Goal: Find specific page/section: Find specific page/section

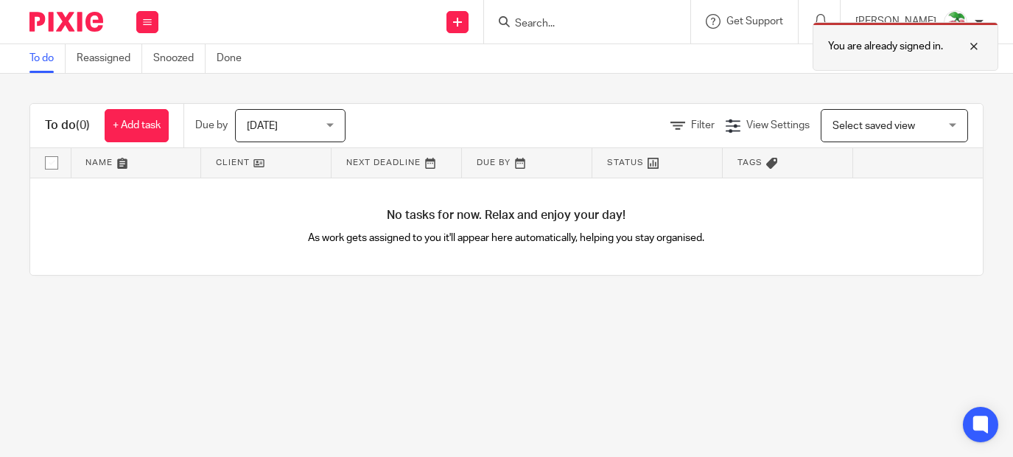
click at [977, 49] on div at bounding box center [963, 47] width 40 height 18
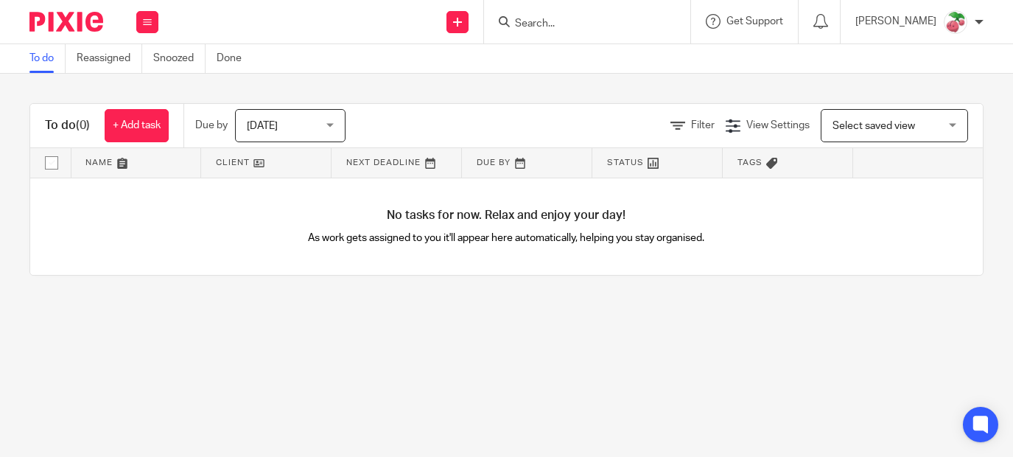
click at [595, 24] on input "Search" at bounding box center [579, 24] width 133 height 13
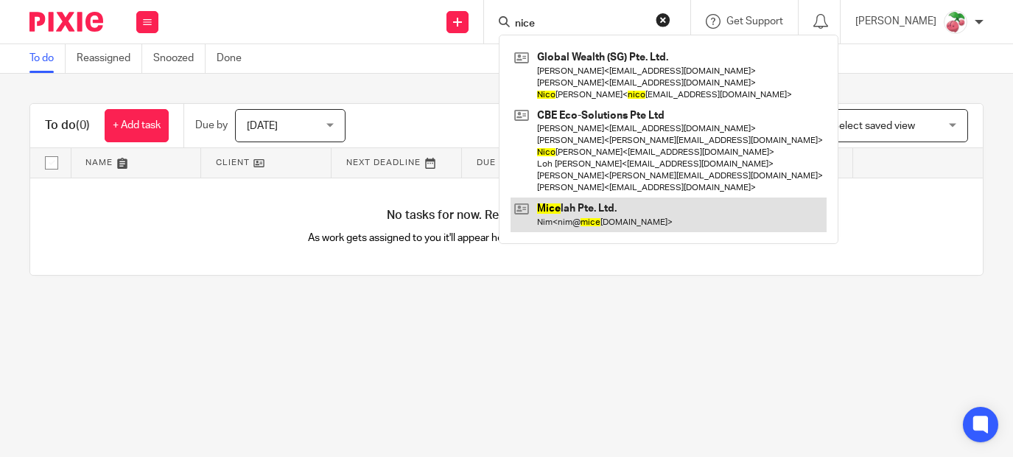
type input "nice"
click at [594, 211] on link at bounding box center [668, 214] width 316 height 34
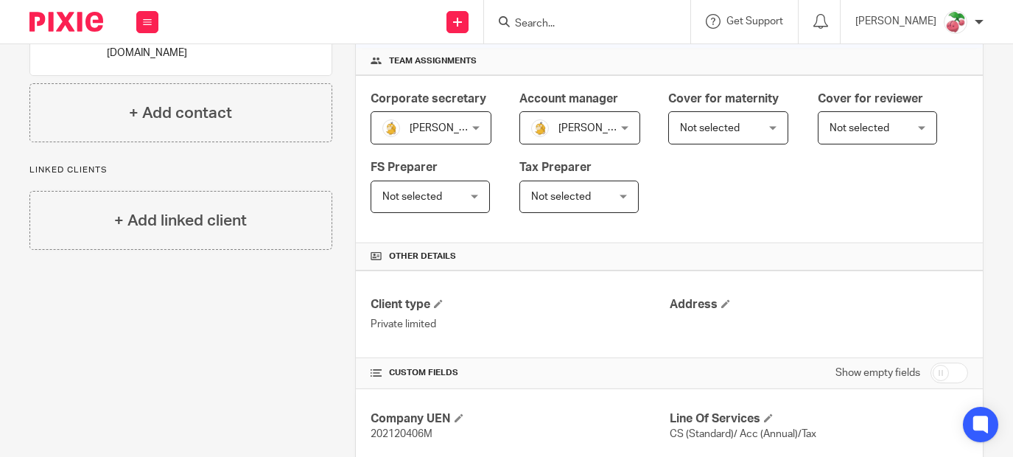
scroll to position [295, 0]
